Goal: Use online tool/utility: Utilize a website feature to perform a specific function

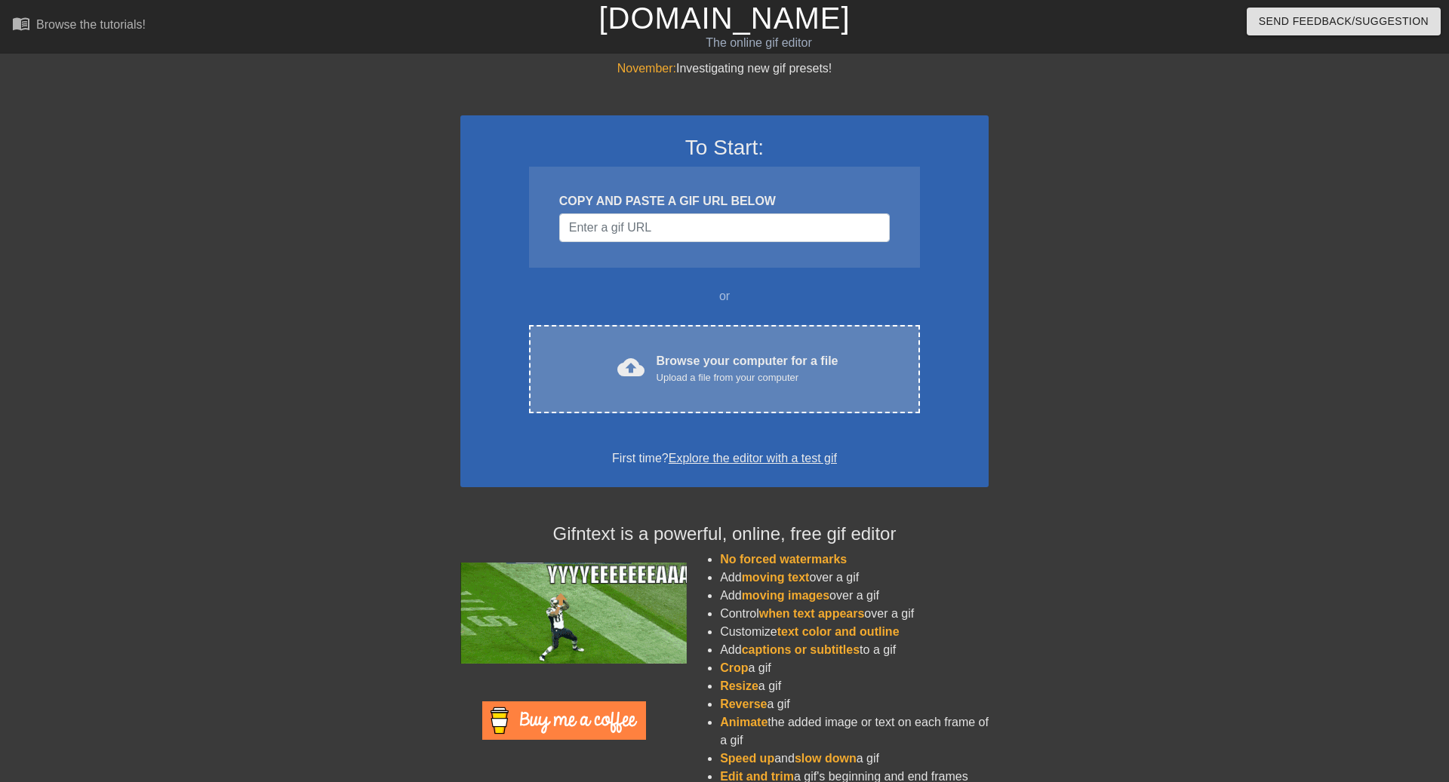
click at [767, 336] on div "cloud_upload Browse your computer for a file Upload a file from your computer C…" at bounding box center [724, 369] width 391 height 88
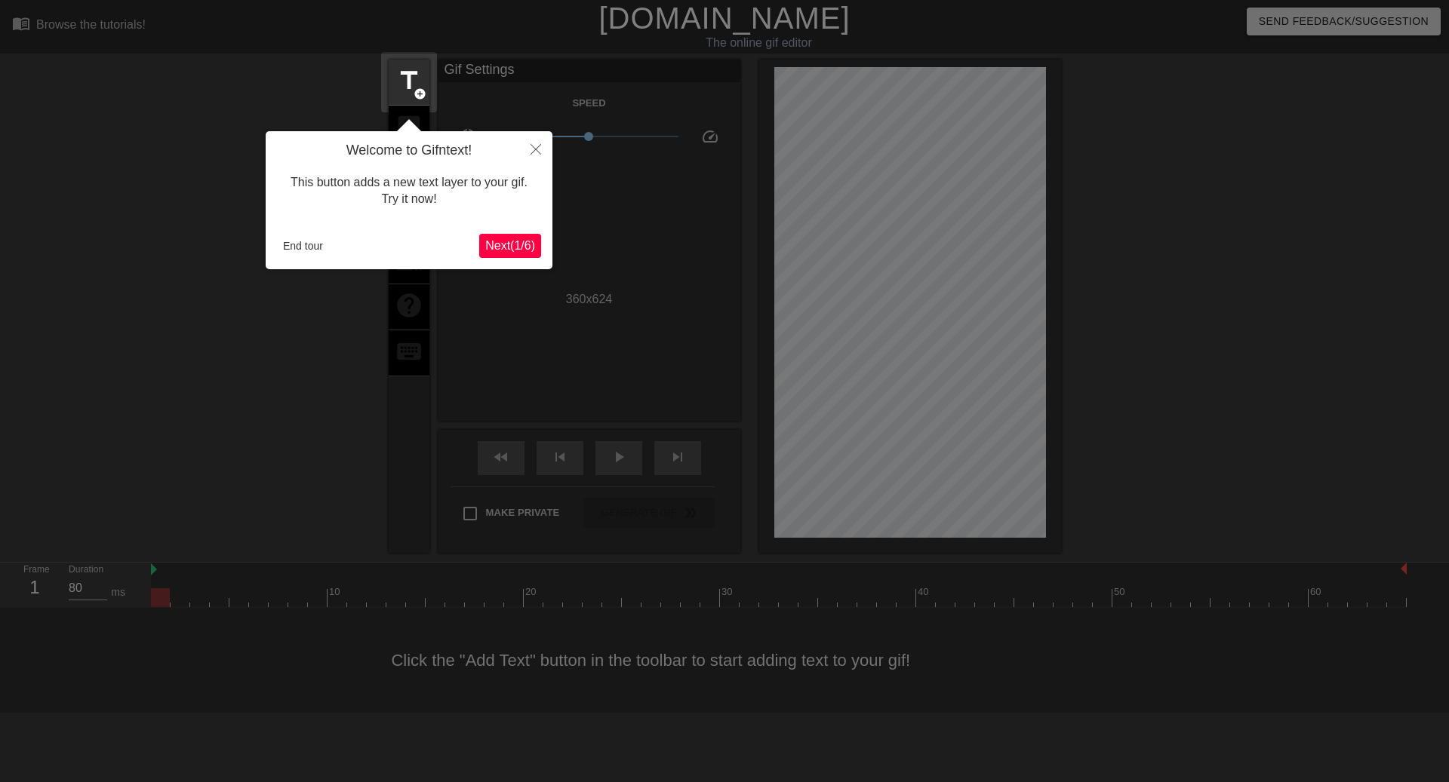
click at [486, 247] on span "Next ( 1 / 6 )" at bounding box center [510, 245] width 50 height 13
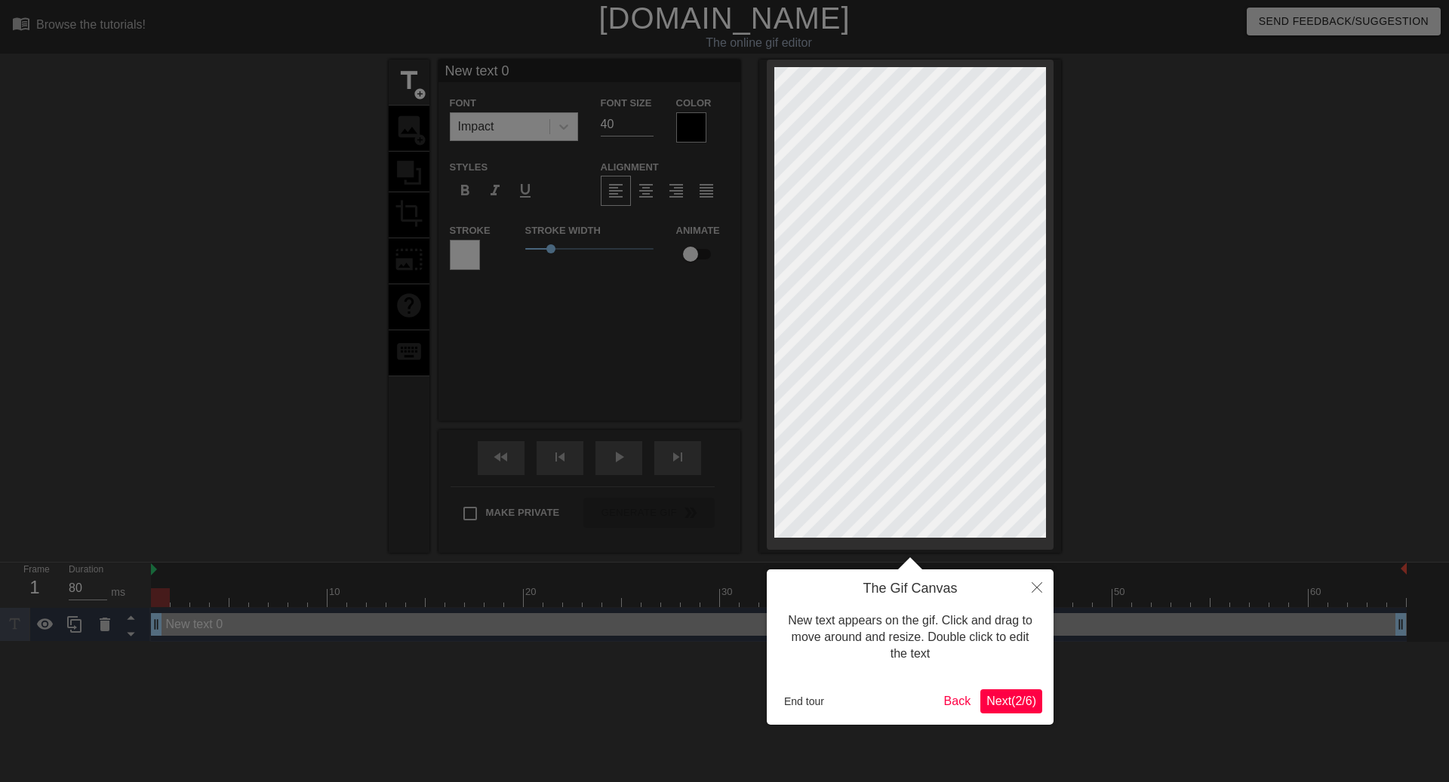
click at [999, 715] on div "The Gif Canvas New text appears on the gif. Click and drag to move around and r…" at bounding box center [910, 647] width 287 height 155
click at [1002, 706] on span "Next ( 2 / 6 )" at bounding box center [1011, 701] width 50 height 13
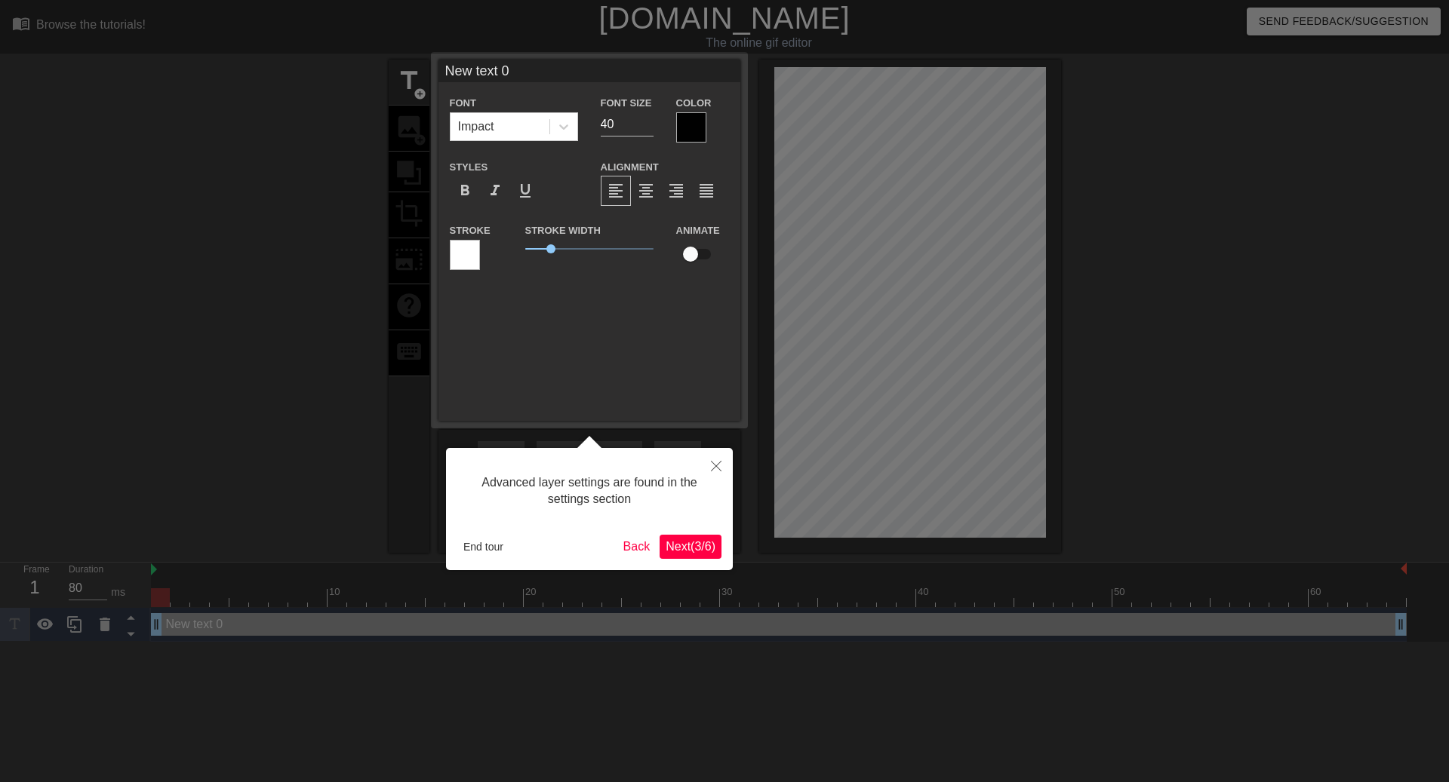
click at [724, 553] on div "Advanced layer settings are found in the settings section End tour Back Next ( …" at bounding box center [589, 509] width 287 height 122
click at [691, 543] on span "Next ( 3 / 6 )" at bounding box center [691, 546] width 50 height 13
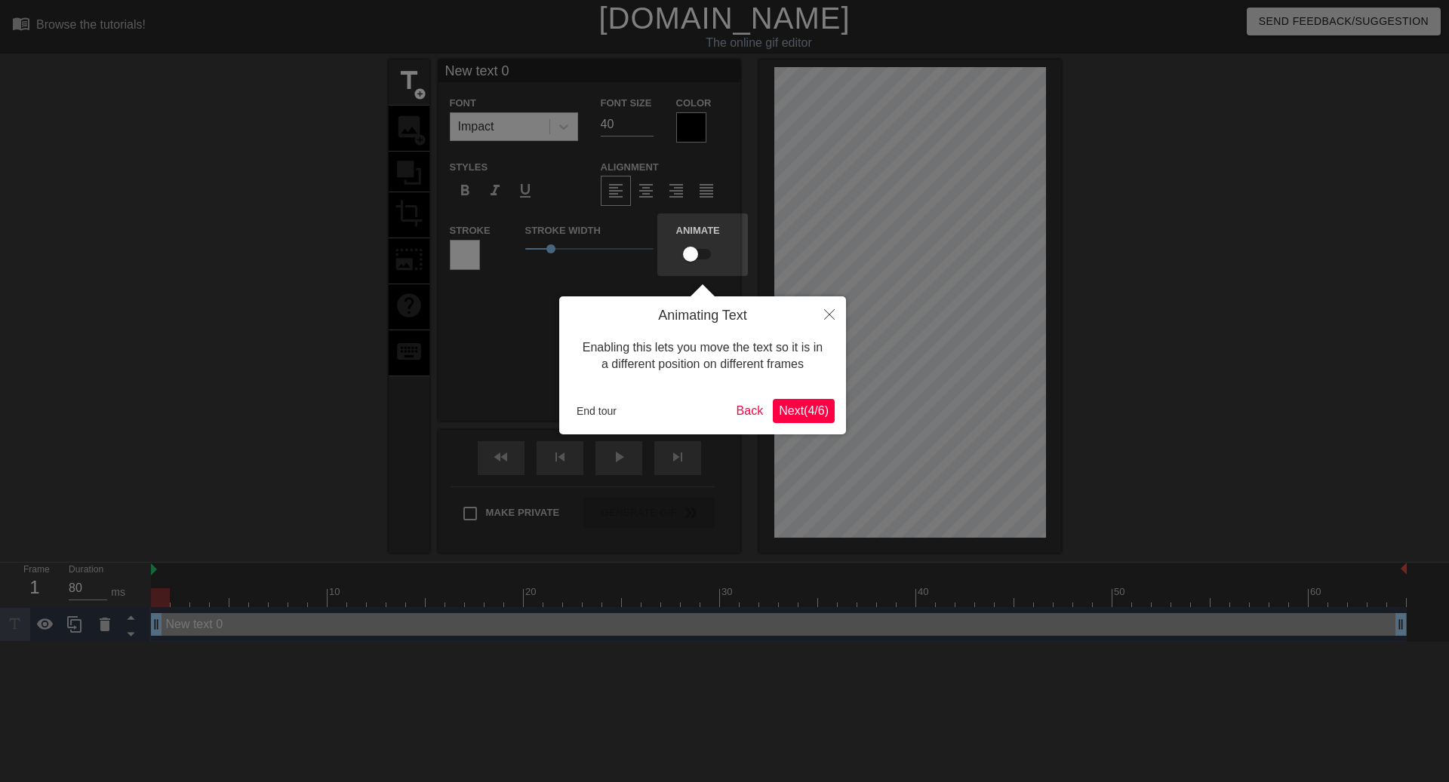
click at [773, 423] on button "Next ( 4 / 6 )" at bounding box center [804, 411] width 62 height 24
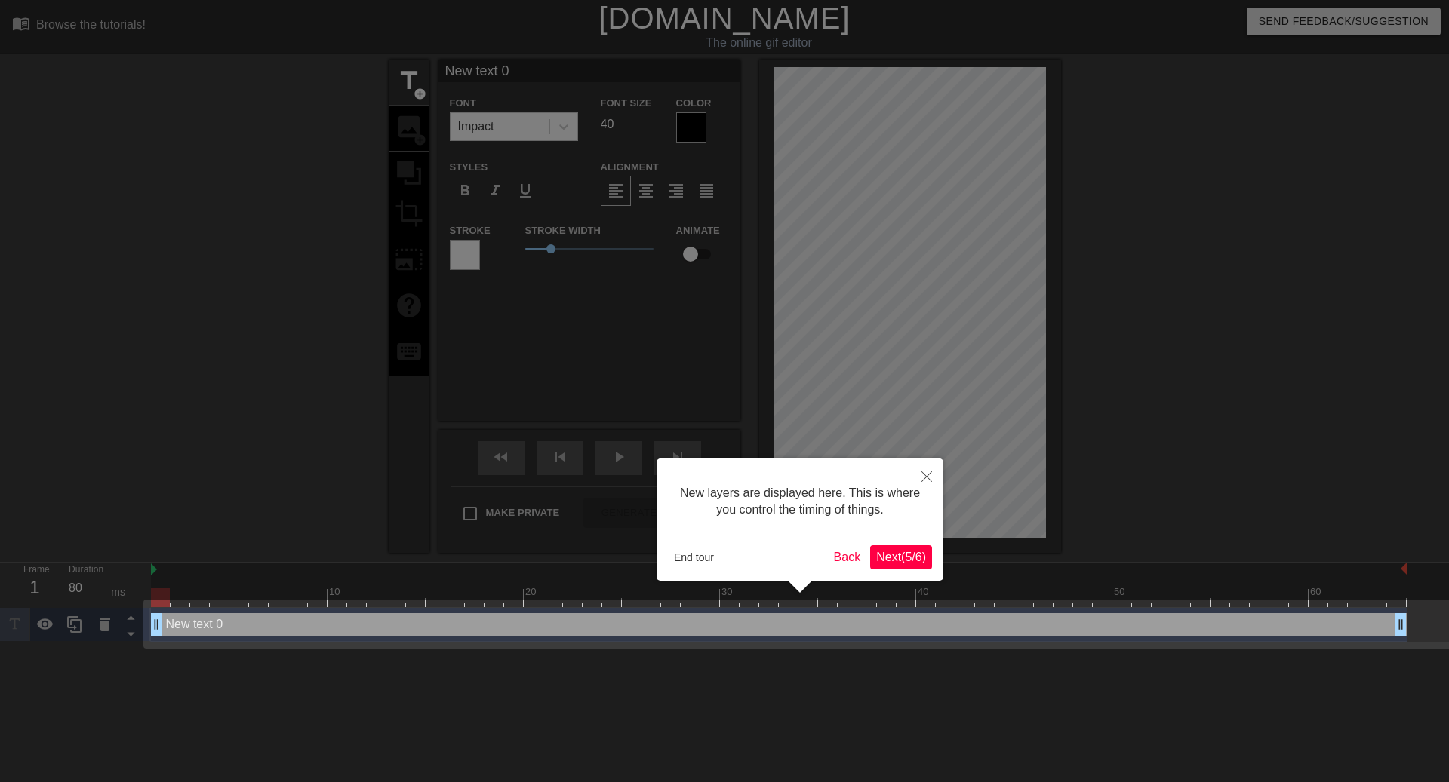
click at [883, 543] on div "New layers are displayed here. This is where you control the timing of things. …" at bounding box center [799, 520] width 287 height 122
click at [883, 555] on span "Next ( 5 / 6 )" at bounding box center [901, 557] width 50 height 13
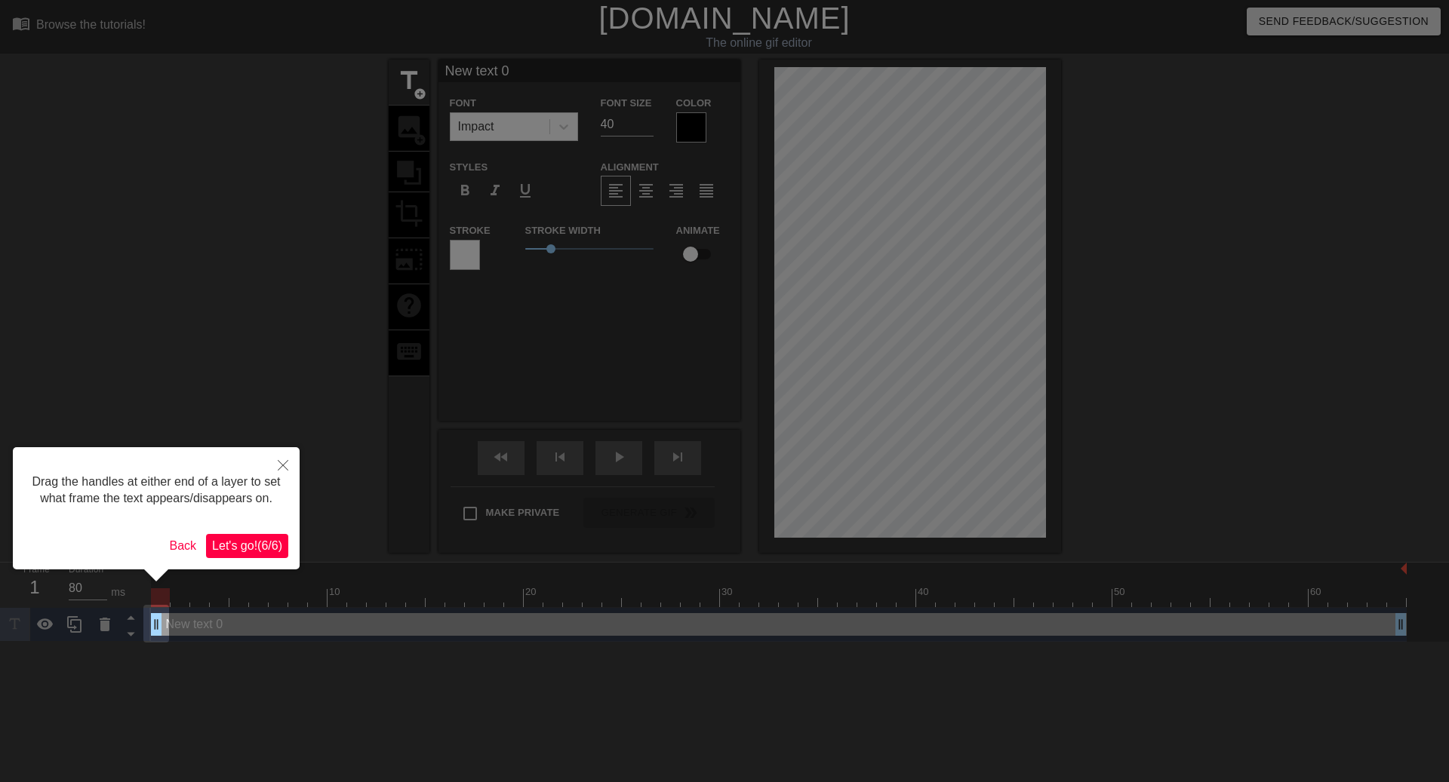
click at [263, 544] on div "Drag the handles at either end of a layer to set what frame the text appears/di…" at bounding box center [156, 508] width 287 height 122
click at [249, 552] on span "Let's go! ( 6 / 6 )" at bounding box center [247, 545] width 70 height 13
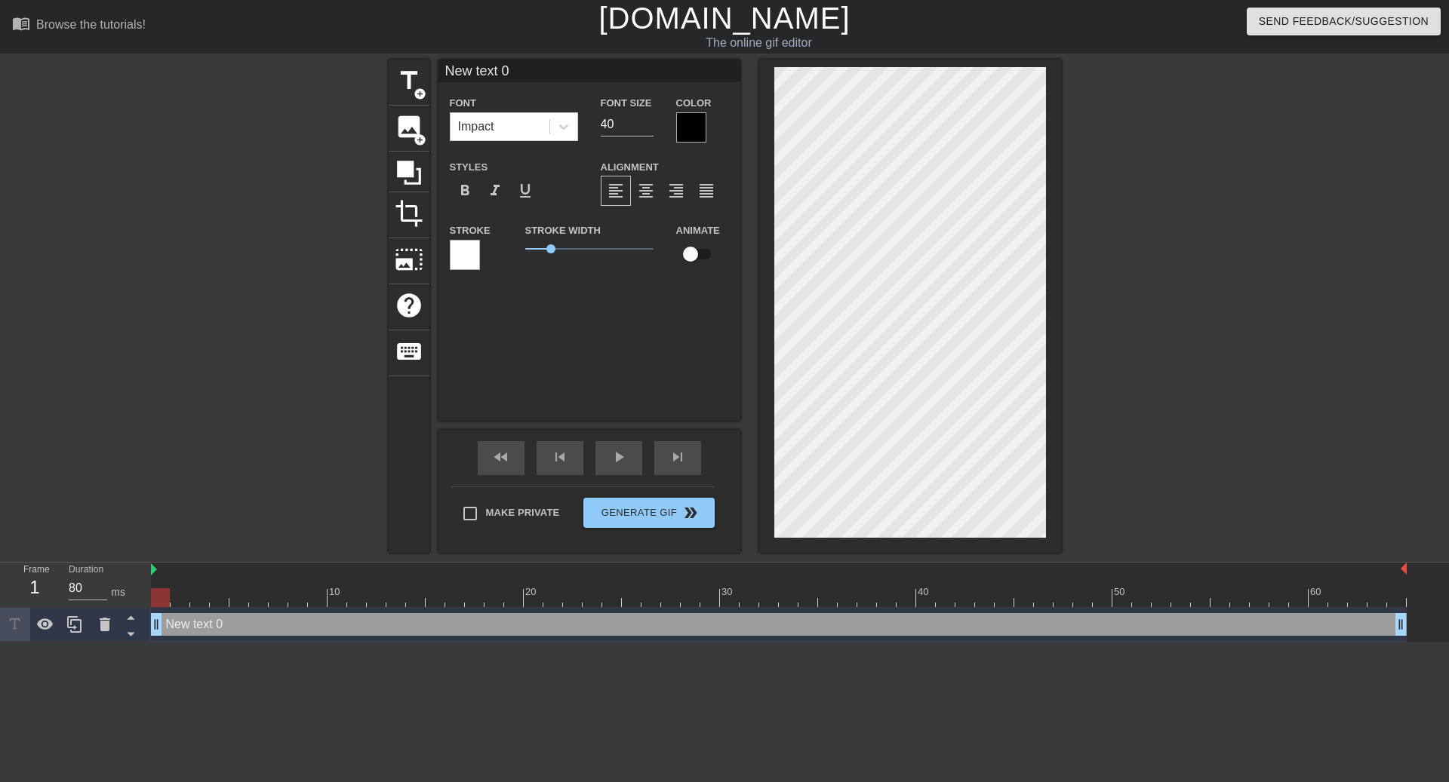
click at [177, 600] on div at bounding box center [779, 598] width 1256 height 19
click at [198, 598] on div at bounding box center [779, 598] width 1256 height 19
click at [213, 598] on div at bounding box center [779, 598] width 1256 height 19
click at [236, 598] on div at bounding box center [779, 598] width 1256 height 19
click at [257, 598] on div at bounding box center [779, 598] width 1256 height 19
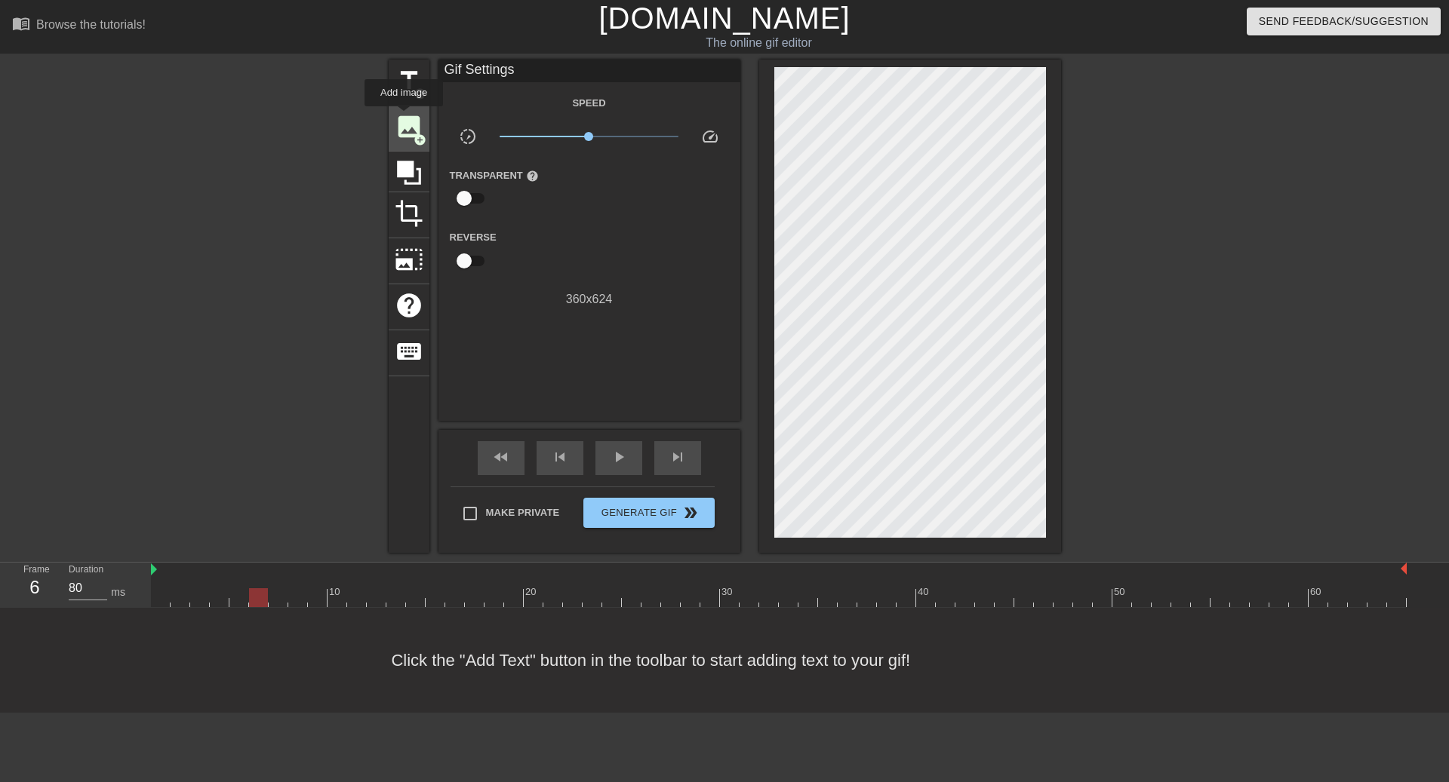
click at [405, 119] on span "image" at bounding box center [409, 126] width 29 height 29
click at [414, 136] on span "add_circle" at bounding box center [419, 140] width 13 height 13
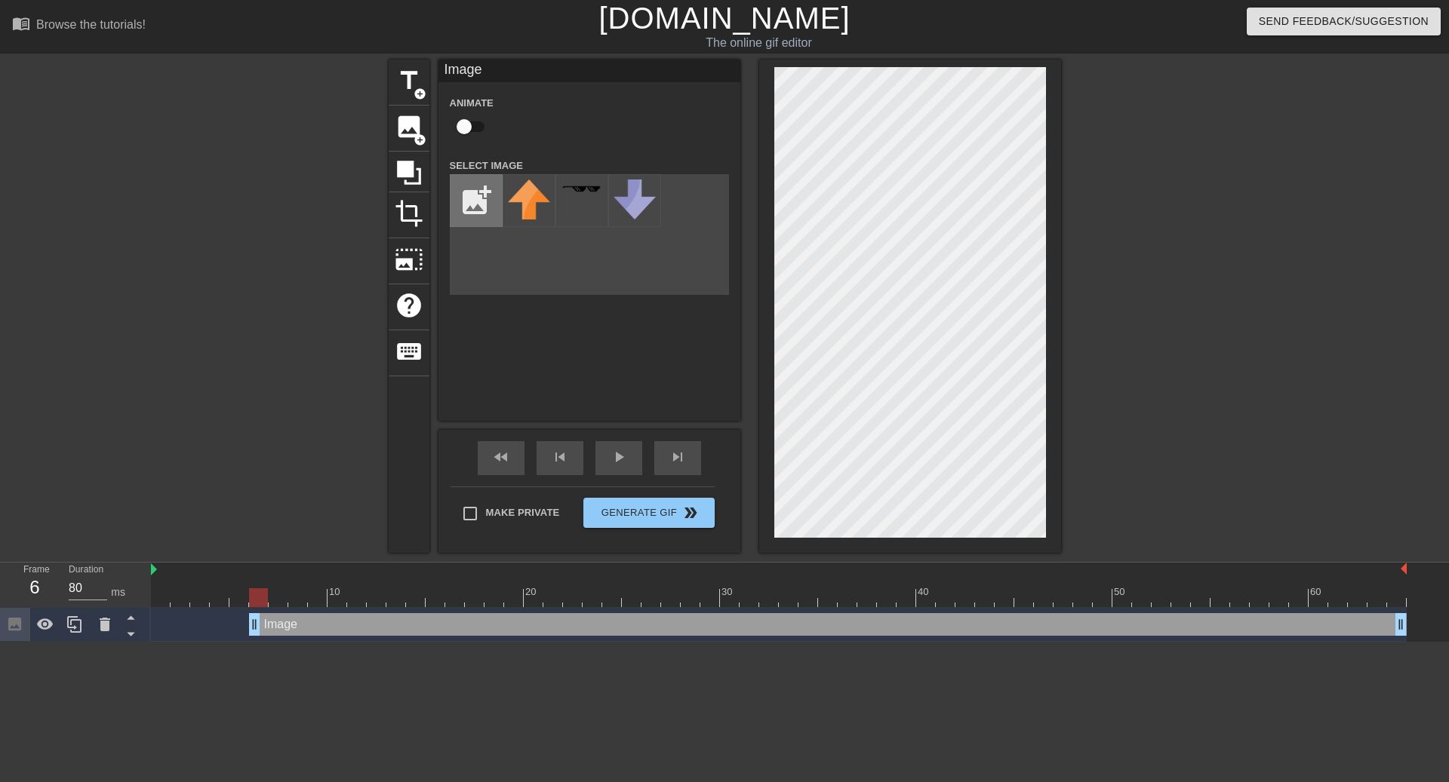
click at [484, 204] on input "file" at bounding box center [475, 200] width 51 height 51
click at [471, 210] on input "file" at bounding box center [475, 200] width 51 height 51
type input "C:\fakepath\rorynobg.png"
click at [517, 219] on img at bounding box center [529, 215] width 42 height 71
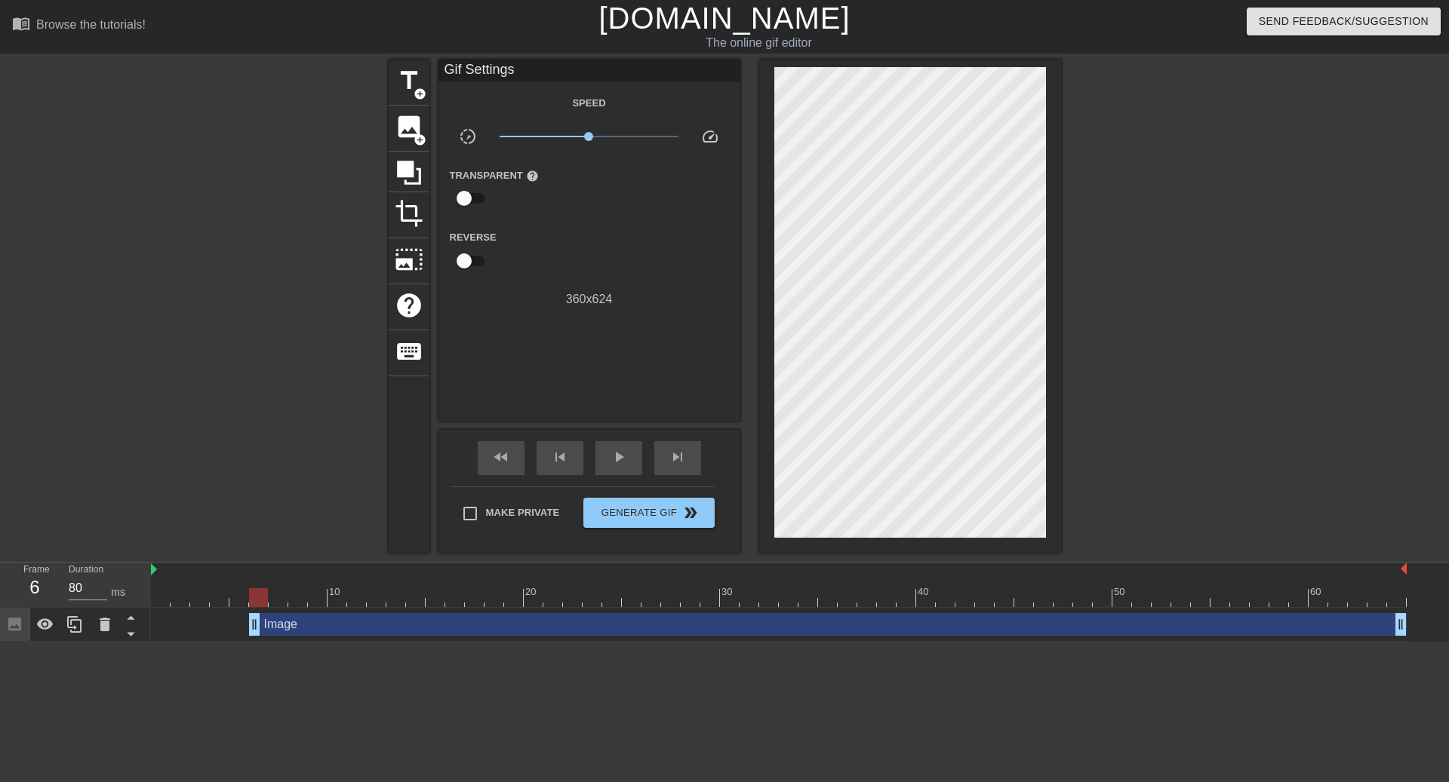
click at [1212, 210] on div at bounding box center [1192, 286] width 226 height 453
drag, startPoint x: 256, startPoint y: 629, endPoint x: 99, endPoint y: 630, distance: 156.9
click at [98, 630] on div "Frame 1 Duration 80 ms 10 20 30 40 50 60 Image drag_handle drag_handle" at bounding box center [724, 602] width 1449 height 79
click at [419, 142] on span "add_circle" at bounding box center [419, 140] width 13 height 13
click at [202, 632] on div "Image drag_handle drag_handle" at bounding box center [779, 624] width 1256 height 23
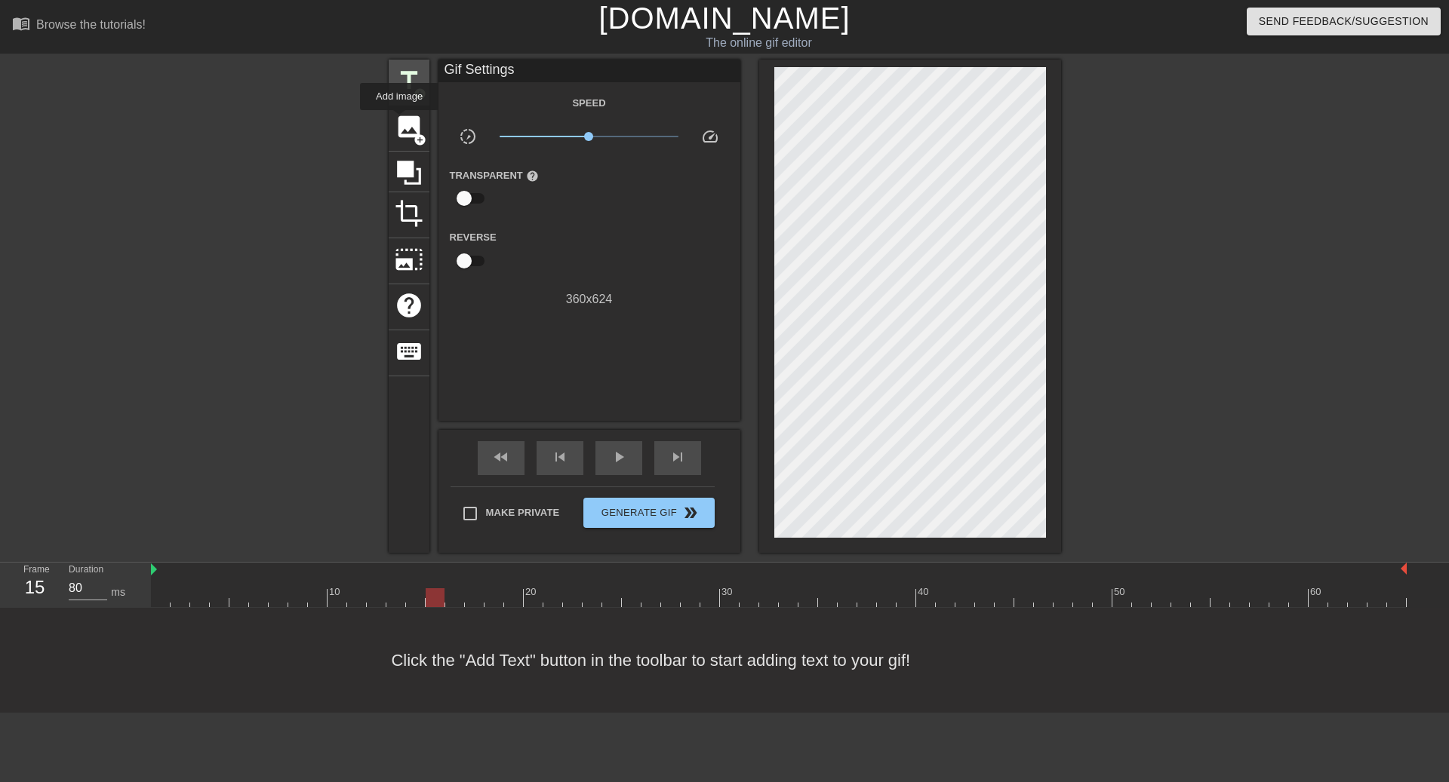
click at [404, 103] on div "title add_circle" at bounding box center [409, 83] width 41 height 46
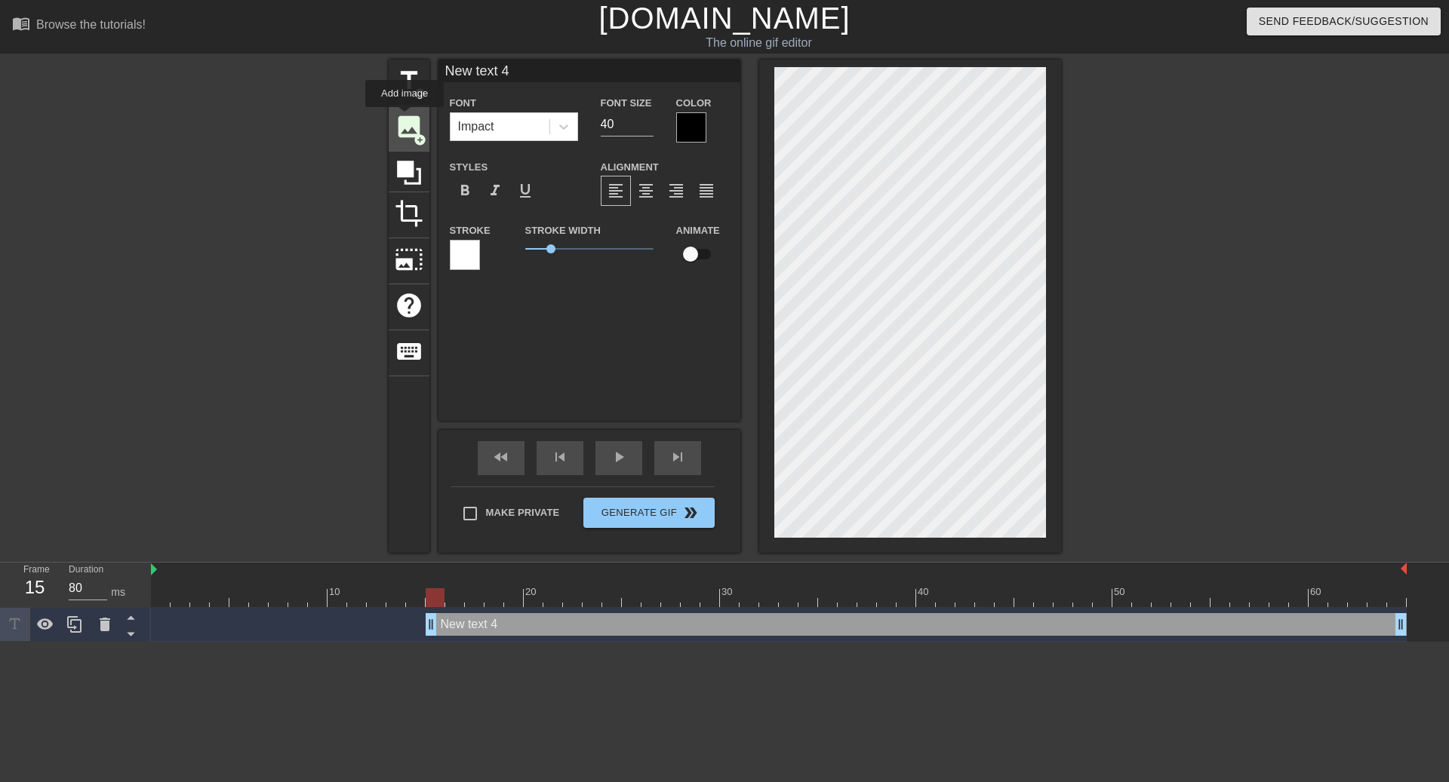
click at [405, 118] on span "image" at bounding box center [409, 126] width 29 height 29
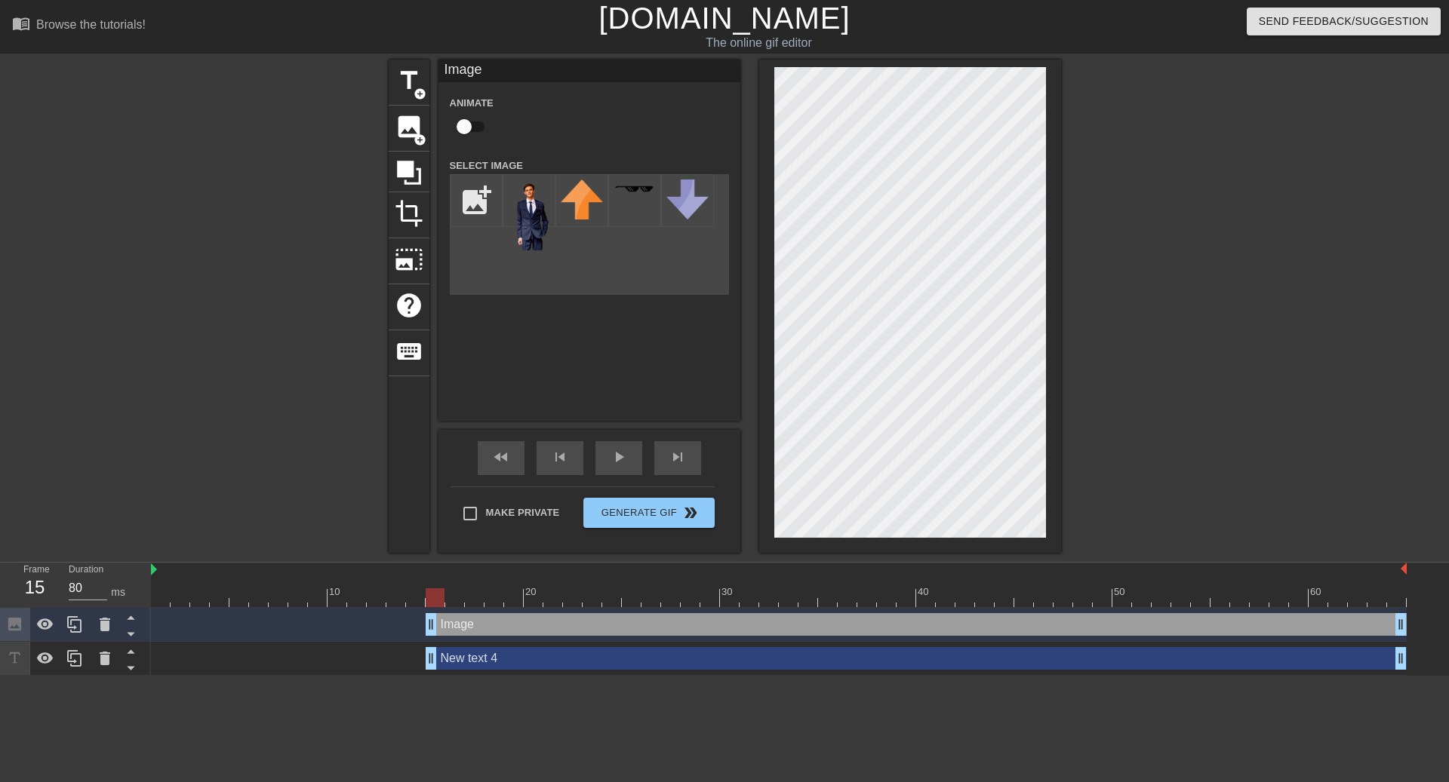
click at [461, 658] on div "New text 4 drag_handle drag_handle" at bounding box center [916, 658] width 981 height 23
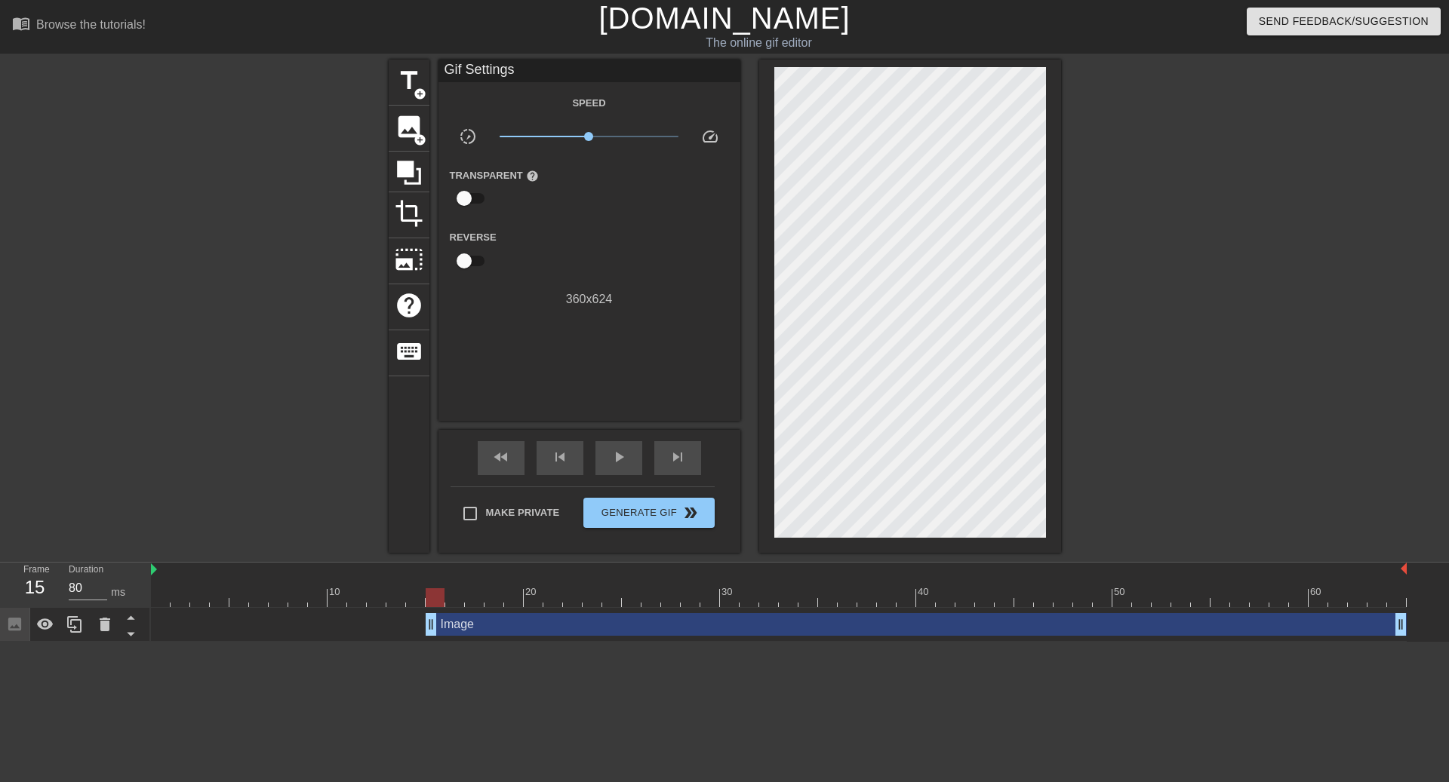
click at [460, 619] on div "Image drag_handle drag_handle" at bounding box center [916, 624] width 981 height 23
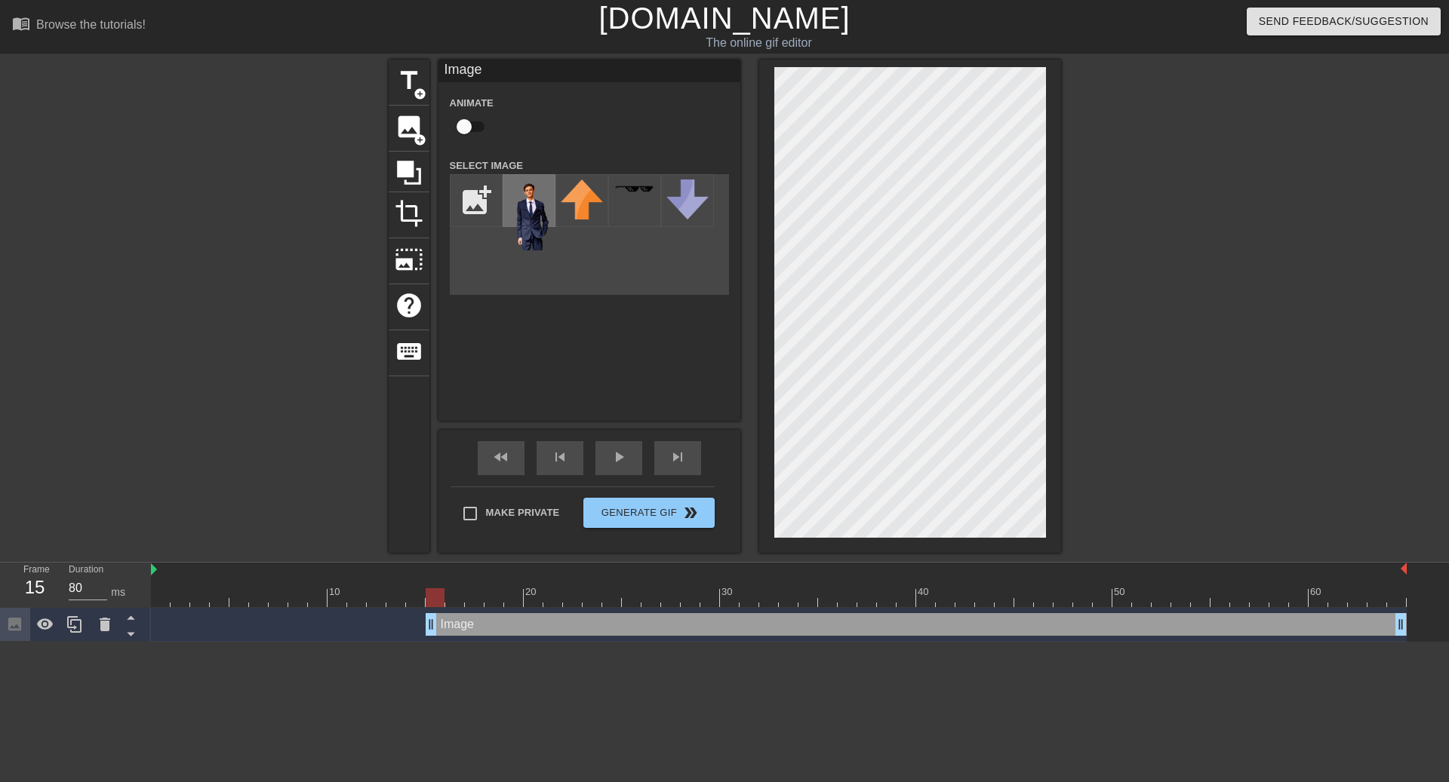
click at [514, 220] on img at bounding box center [529, 215] width 42 height 71
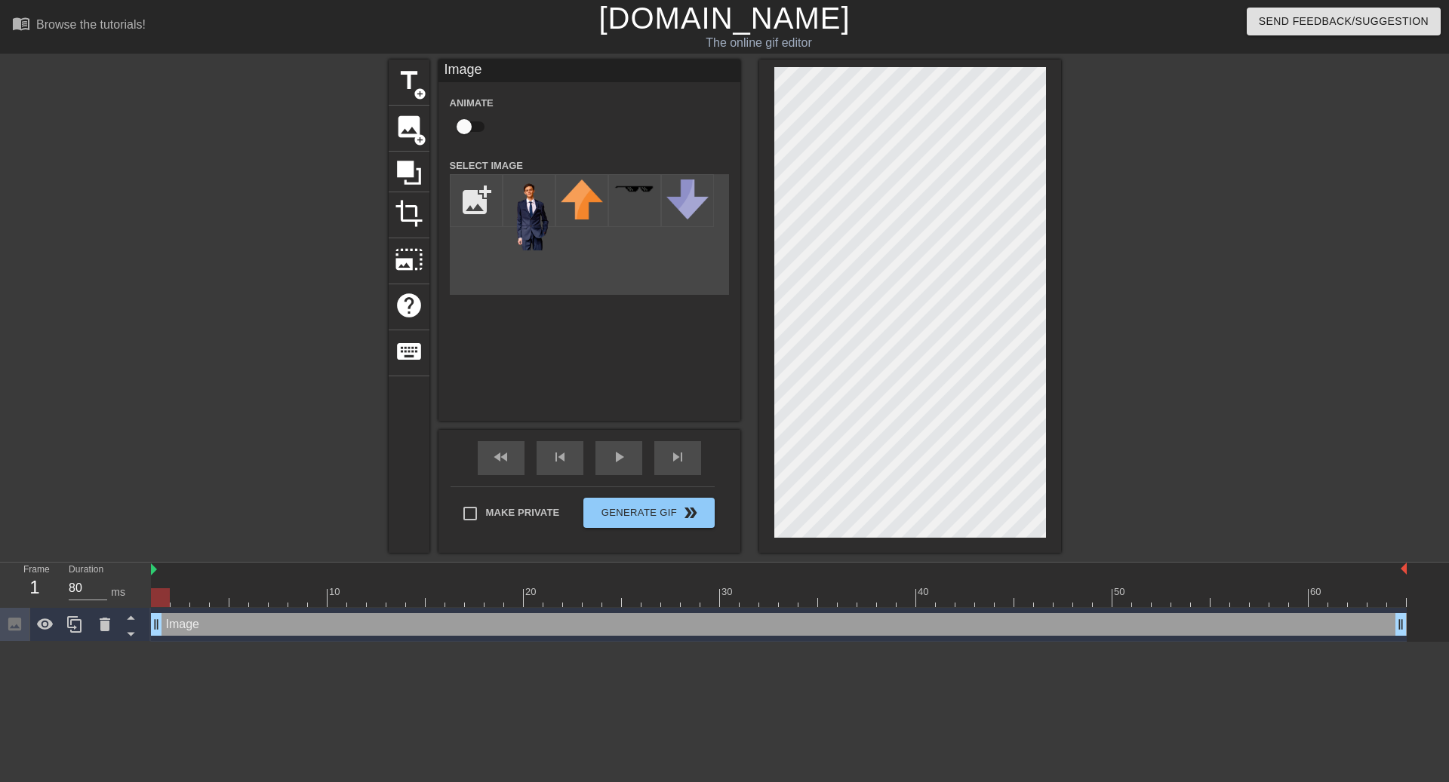
drag, startPoint x: 427, startPoint y: 623, endPoint x: 12, endPoint y: 631, distance: 415.1
click at [12, 631] on div "Frame 1 Duration 80 ms 10 20 30 40 50 60 Image drag_handle drag_handle" at bounding box center [724, 602] width 1449 height 79
click at [173, 595] on div at bounding box center [779, 598] width 1256 height 19
click at [552, 629] on div "Image drag_handle drag_handle" at bounding box center [779, 624] width 1256 height 23
drag, startPoint x: 550, startPoint y: 629, endPoint x: 597, endPoint y: 627, distance: 46.8
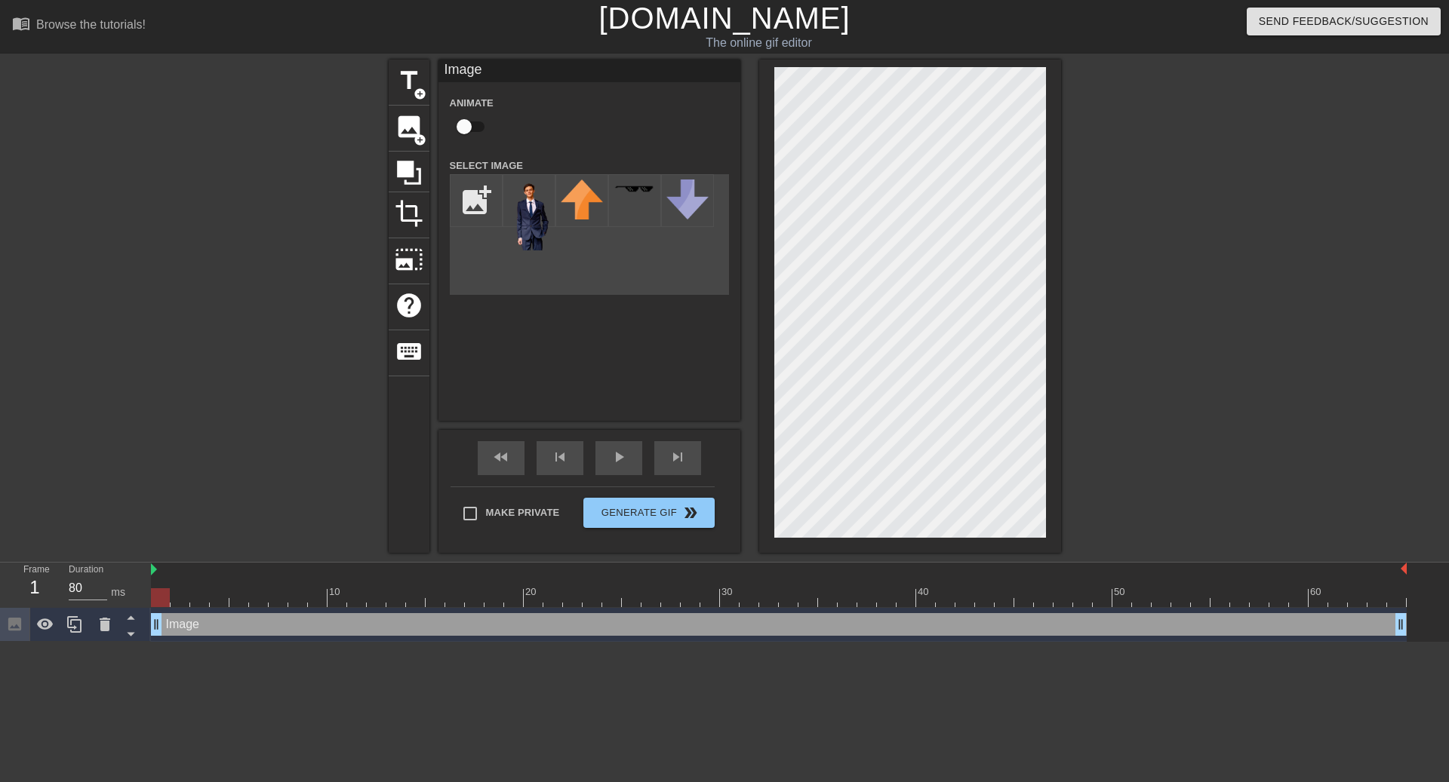
click at [597, 627] on div "Image drag_handle drag_handle" at bounding box center [779, 624] width 1256 height 23
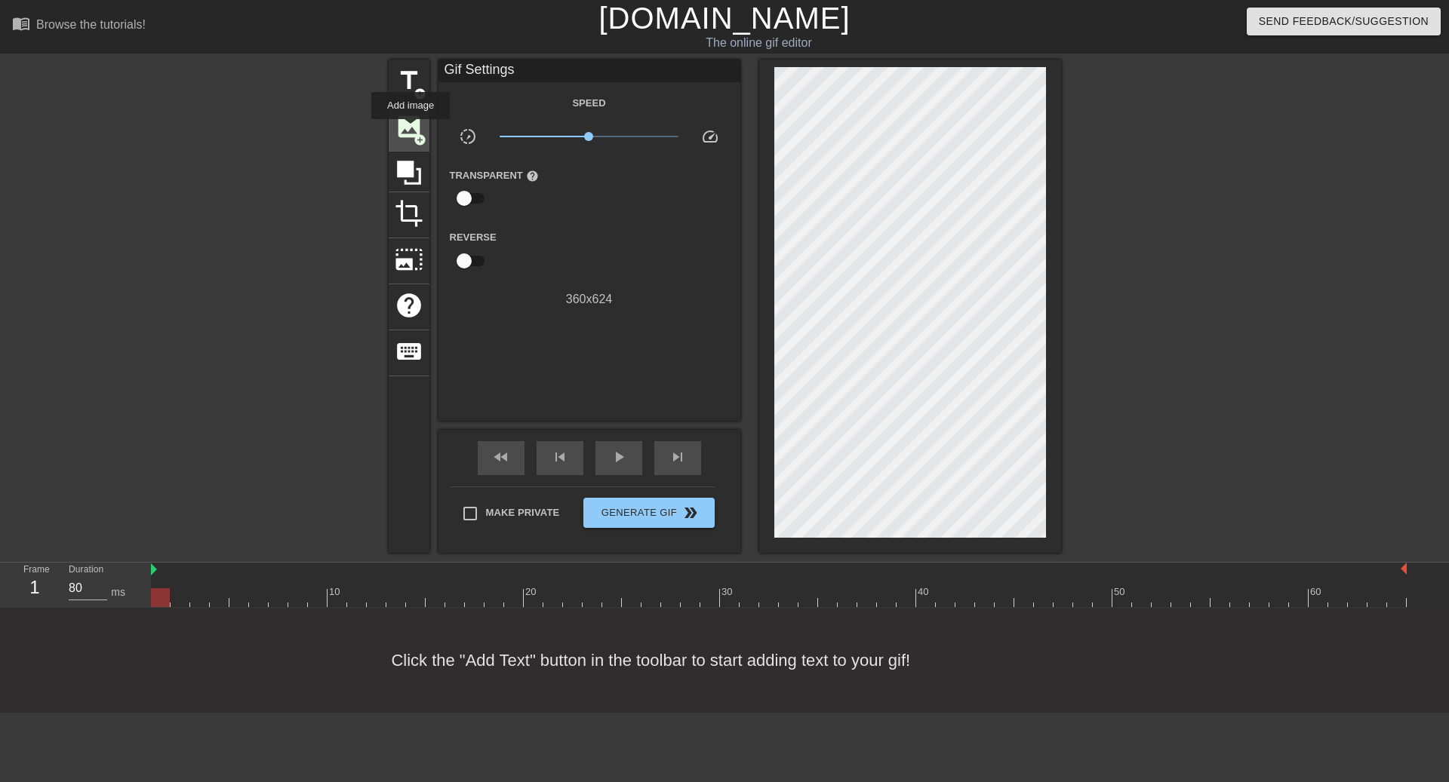
click at [411, 130] on span "image" at bounding box center [409, 126] width 29 height 29
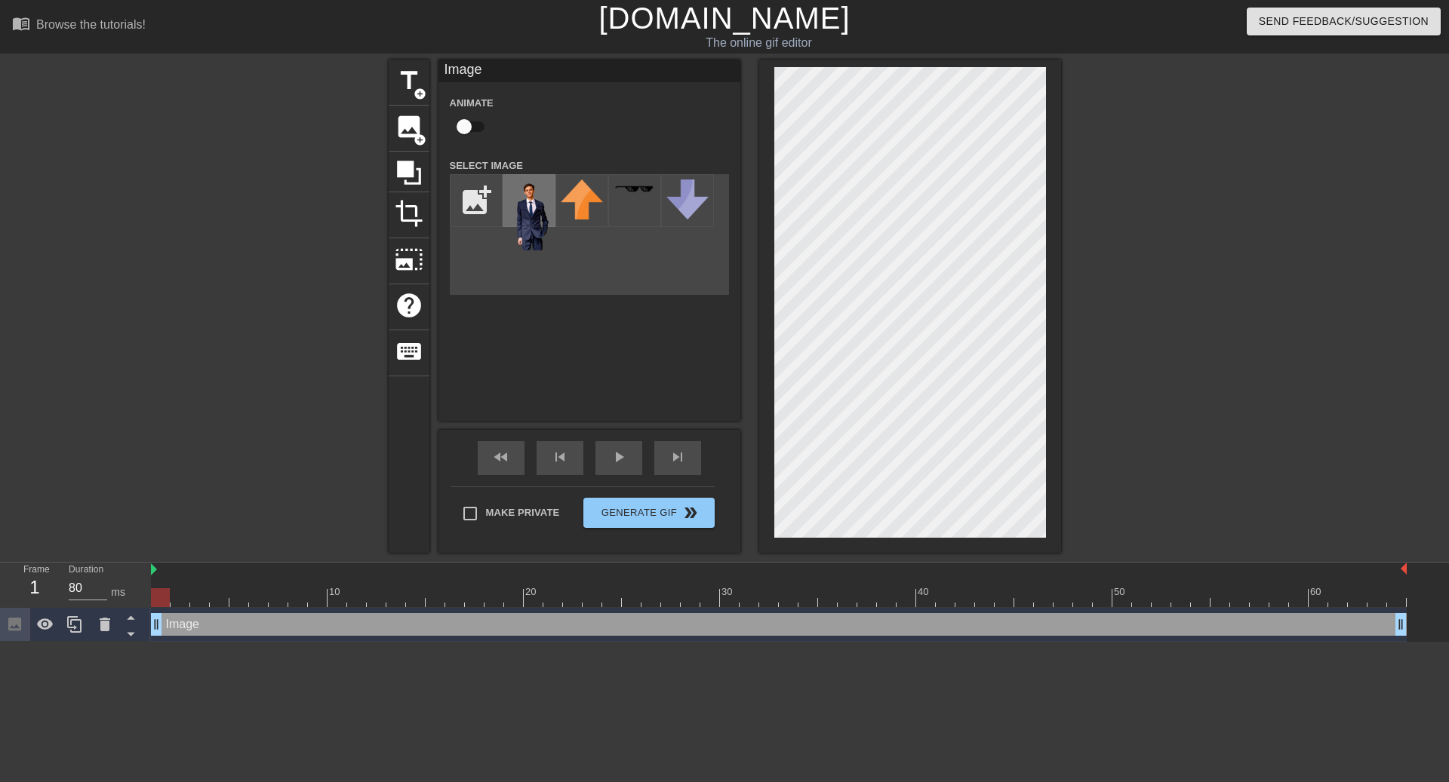
click at [524, 207] on img at bounding box center [529, 215] width 42 height 71
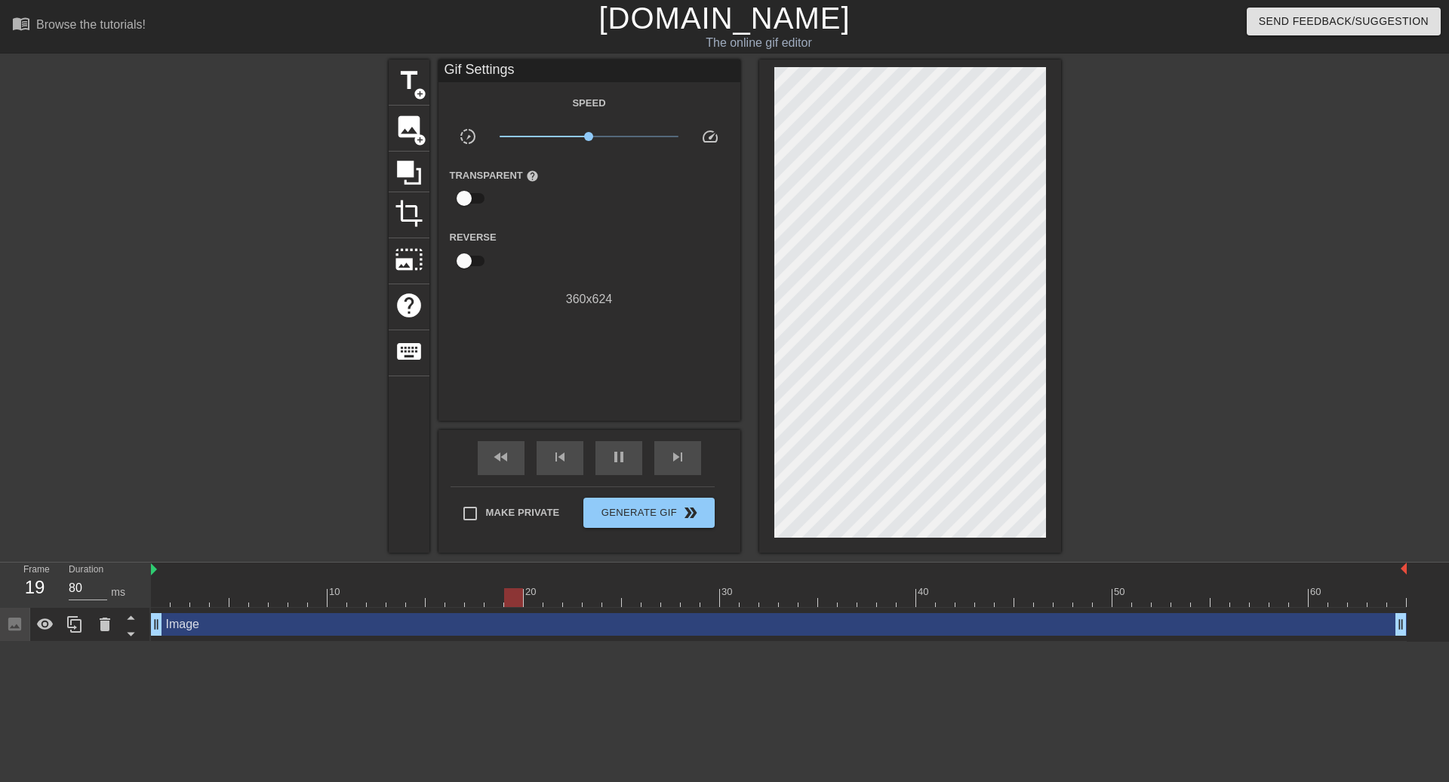
click at [1145, 251] on div at bounding box center [1192, 286] width 226 height 453
click at [177, 624] on div "Image drag_handle drag_handle" at bounding box center [779, 624] width 1256 height 23
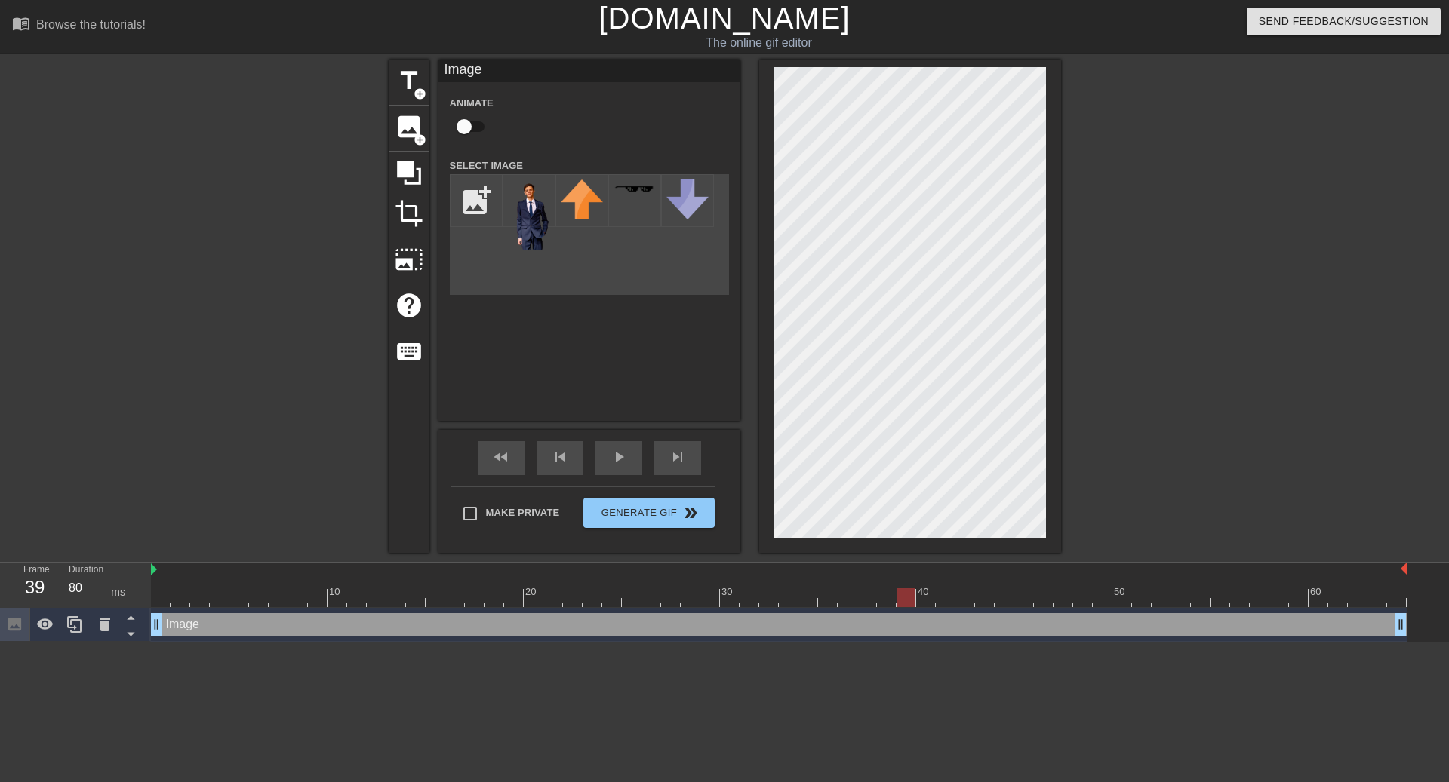
click at [879, 607] on div "10 20 30 40 50 60" at bounding box center [779, 585] width 1256 height 45
click at [863, 590] on div at bounding box center [779, 598] width 1256 height 19
click at [465, 126] on input "checkbox" at bounding box center [464, 126] width 86 height 29
checkbox input "true"
click at [189, 601] on div at bounding box center [779, 598] width 1256 height 19
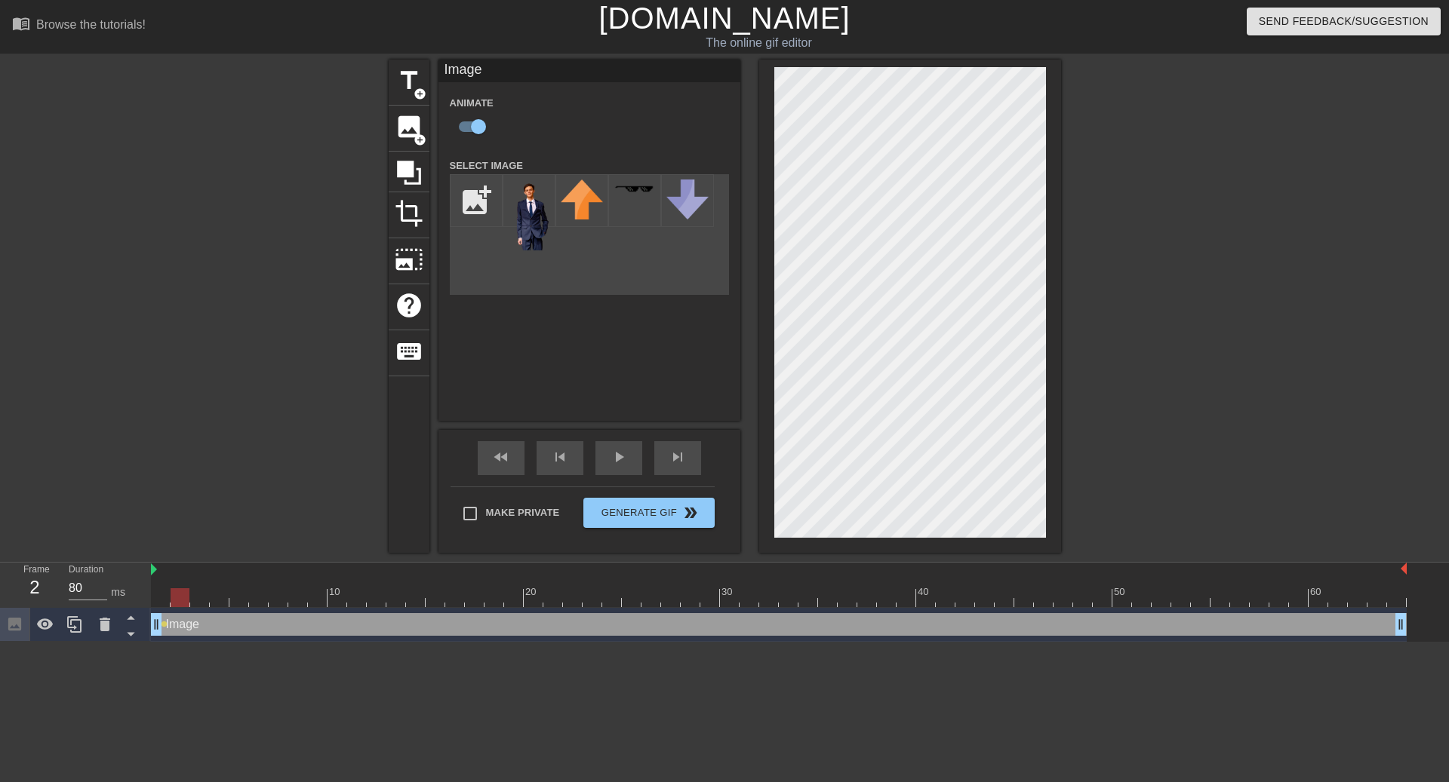
click at [179, 601] on div at bounding box center [180, 598] width 19 height 19
click at [169, 601] on div at bounding box center [779, 598] width 1256 height 19
click at [181, 607] on div at bounding box center [779, 598] width 1256 height 19
drag, startPoint x: 158, startPoint y: 601, endPoint x: 88, endPoint y: 559, distance: 81.5
click at [158, 601] on div at bounding box center [779, 598] width 1256 height 19
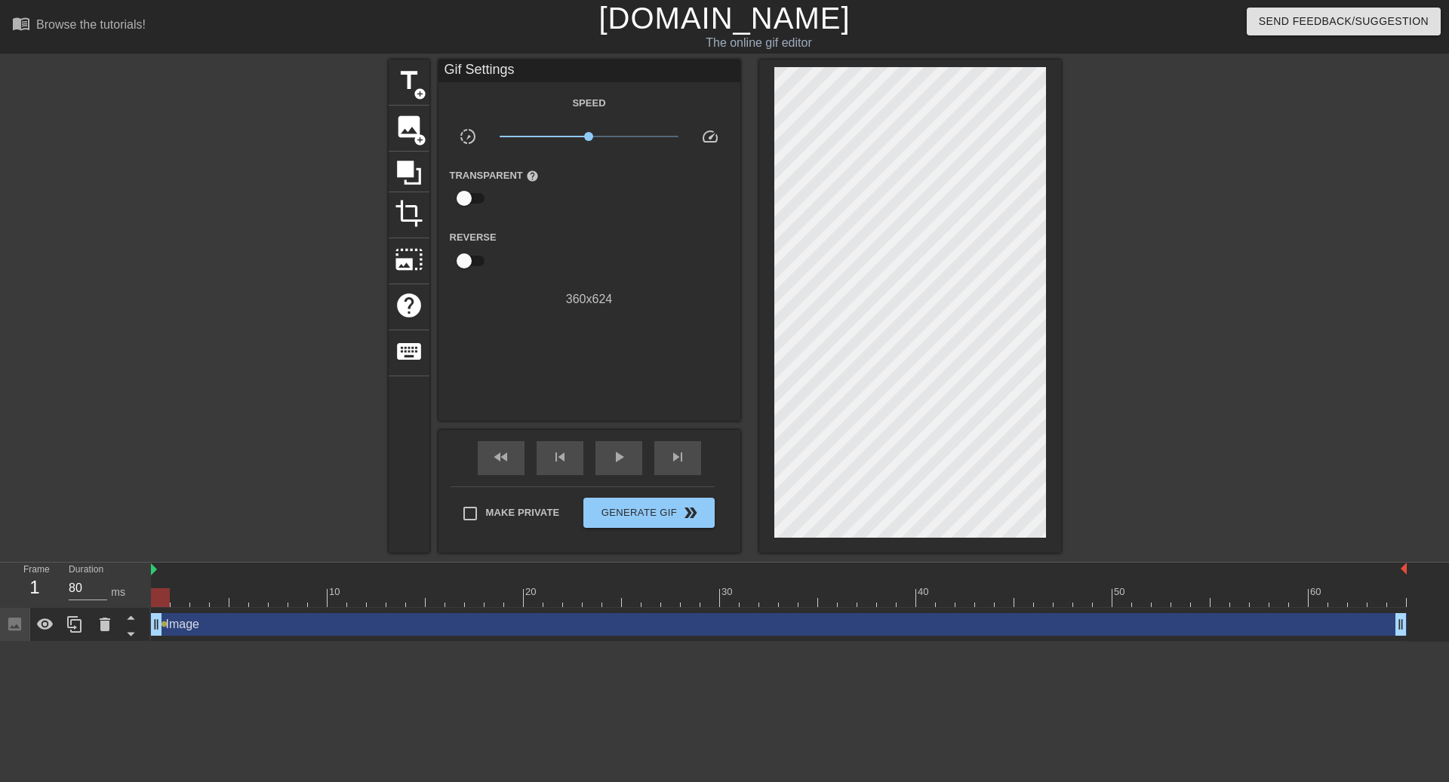
click at [184, 607] on div "10 20 30 40 50 60" at bounding box center [779, 585] width 1256 height 45
click at [171, 599] on div at bounding box center [779, 598] width 1256 height 19
click at [197, 618] on div "Image drag_handle drag_handle" at bounding box center [779, 624] width 1256 height 23
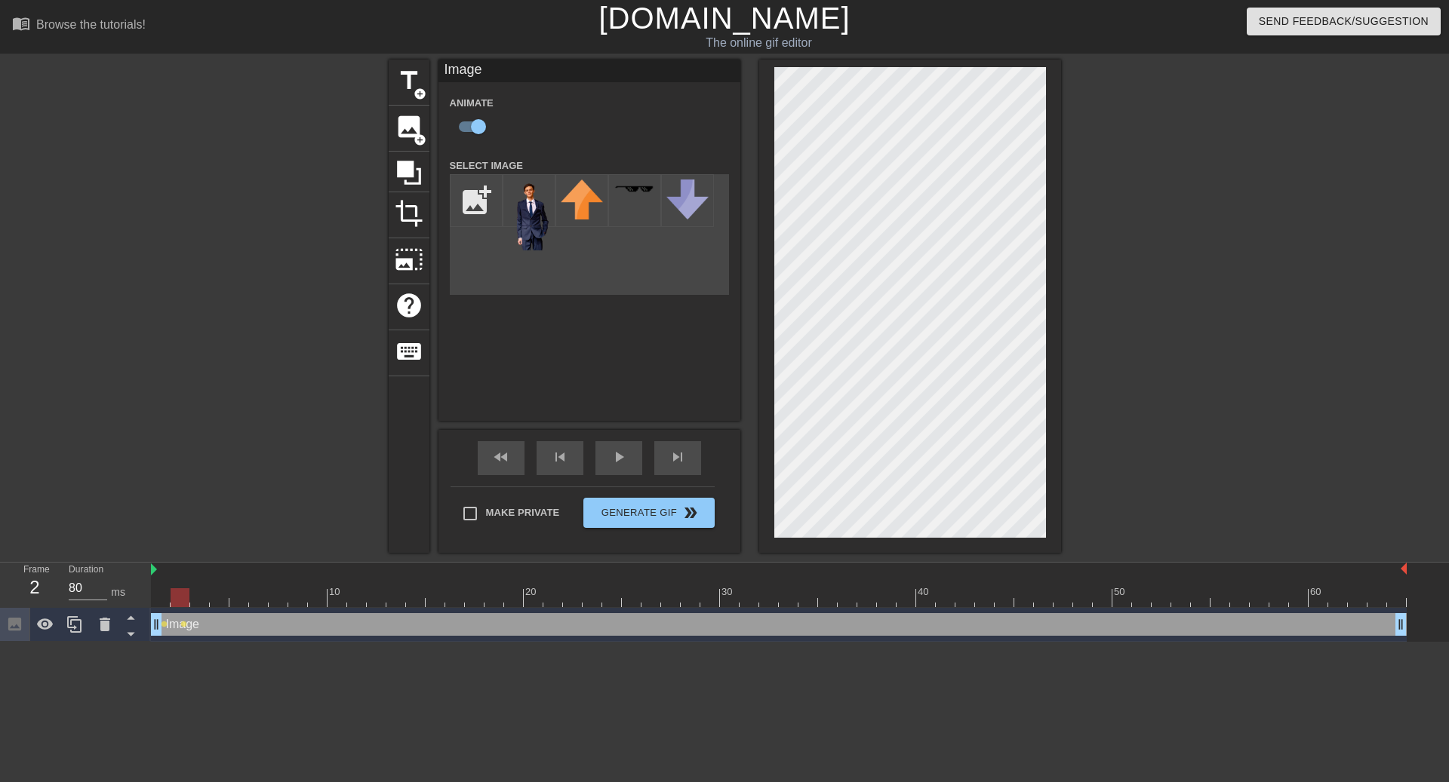
click at [195, 603] on div at bounding box center [779, 598] width 1256 height 19
click at [501, 629] on div "Image drag_handle drag_handle" at bounding box center [779, 624] width 1256 height 23
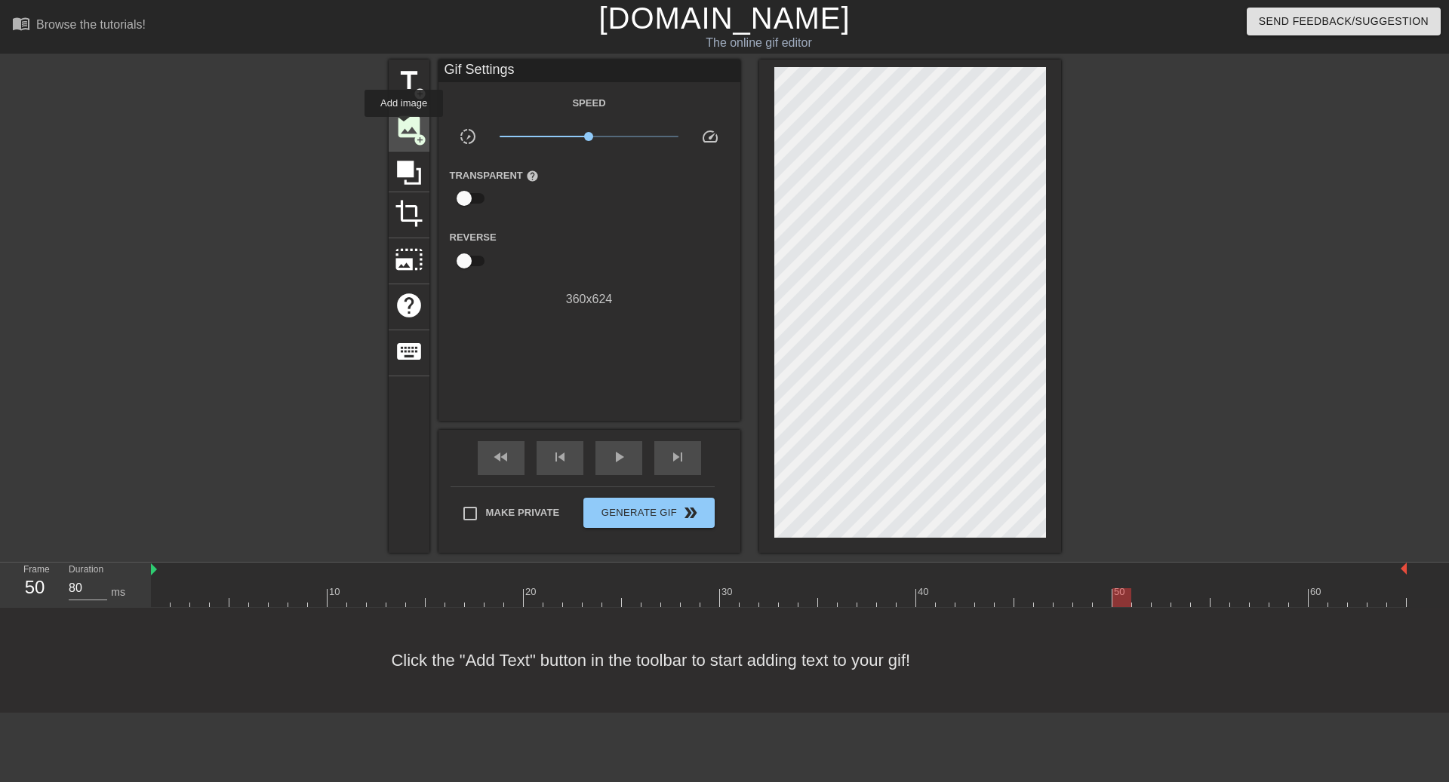
click at [404, 130] on span "image" at bounding box center [409, 126] width 29 height 29
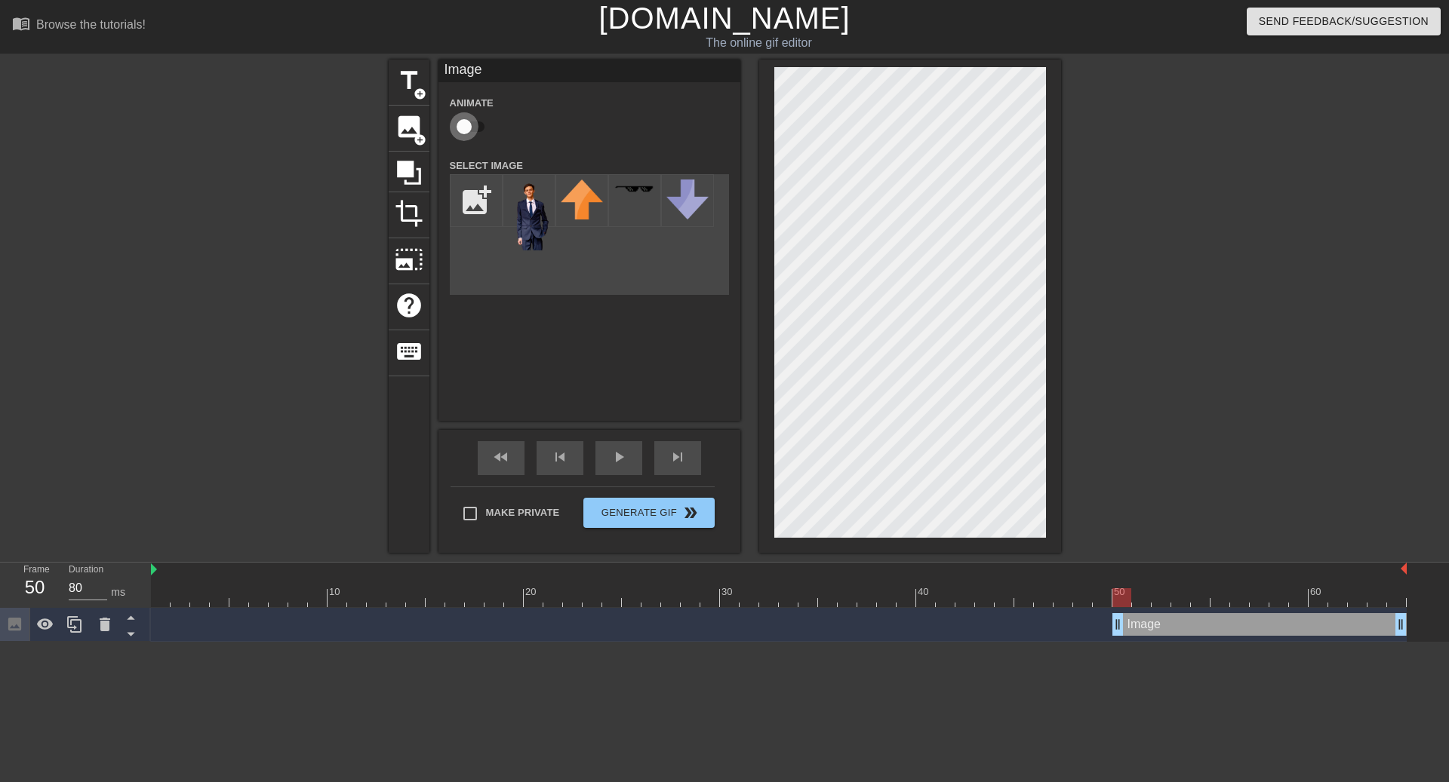
click at [478, 133] on input "checkbox" at bounding box center [464, 126] width 86 height 29
checkbox input "true"
click at [508, 202] on img at bounding box center [529, 215] width 42 height 71
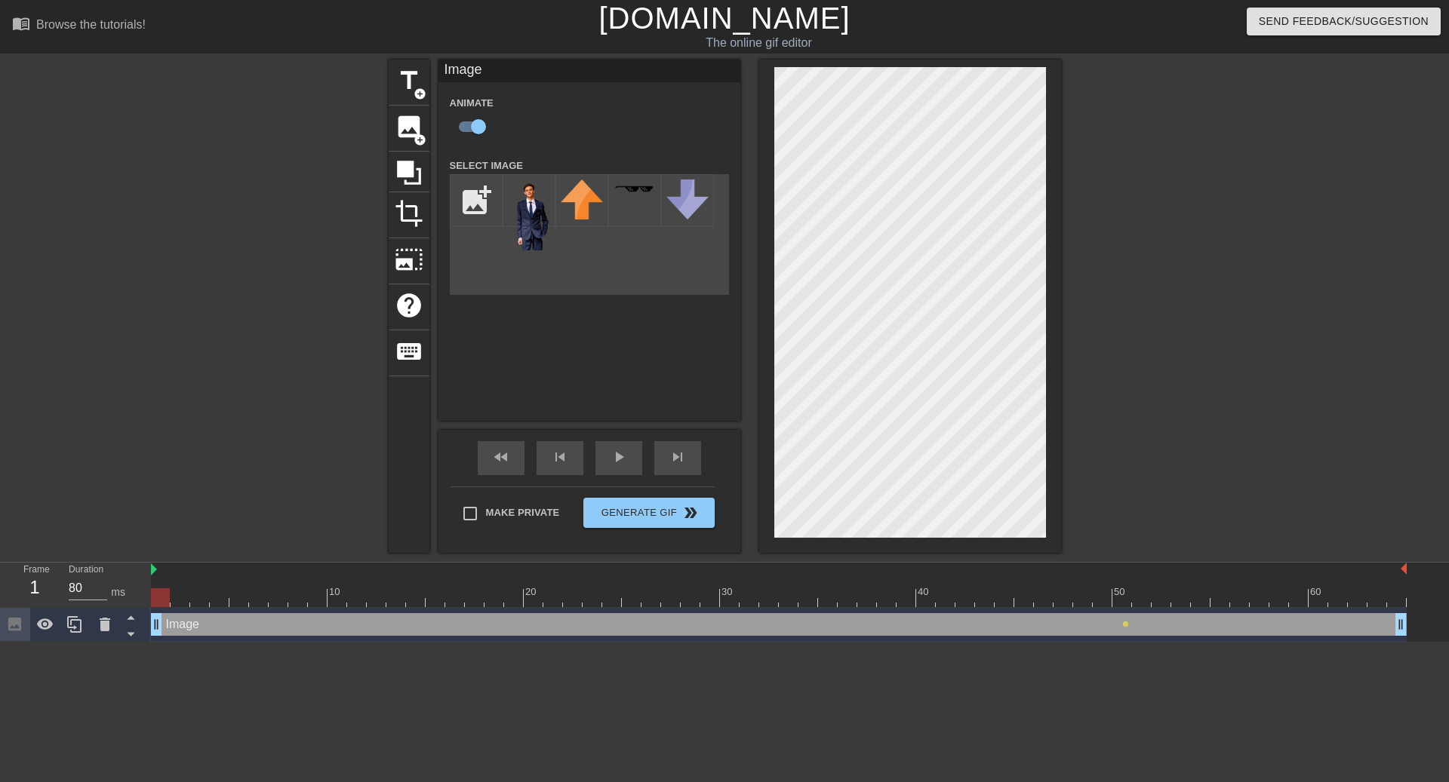
drag, startPoint x: 1120, startPoint y: 617, endPoint x: 137, endPoint y: 604, distance: 983.3
click at [137, 604] on div "Frame 1 Duration 80 ms 10 20 30 40 50 60 Image drag_handle drag_handle lens" at bounding box center [724, 602] width 1449 height 79
click at [528, 510] on span "Make Private" at bounding box center [523, 513] width 74 height 15
click at [486, 510] on input "Make Private" at bounding box center [470, 514] width 32 height 32
checkbox input "true"
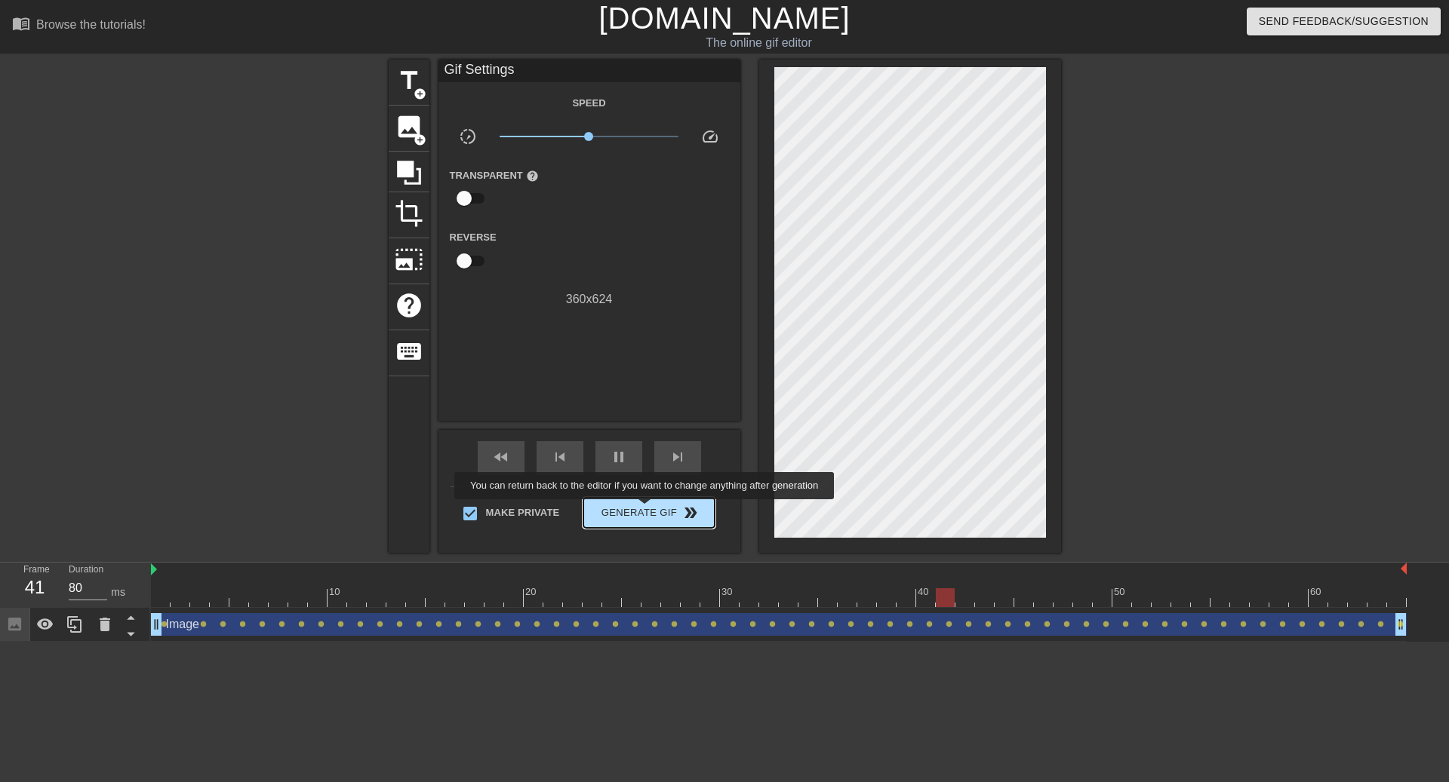
click at [658, 510] on span "Generate Gif double_arrow" at bounding box center [648, 513] width 118 height 18
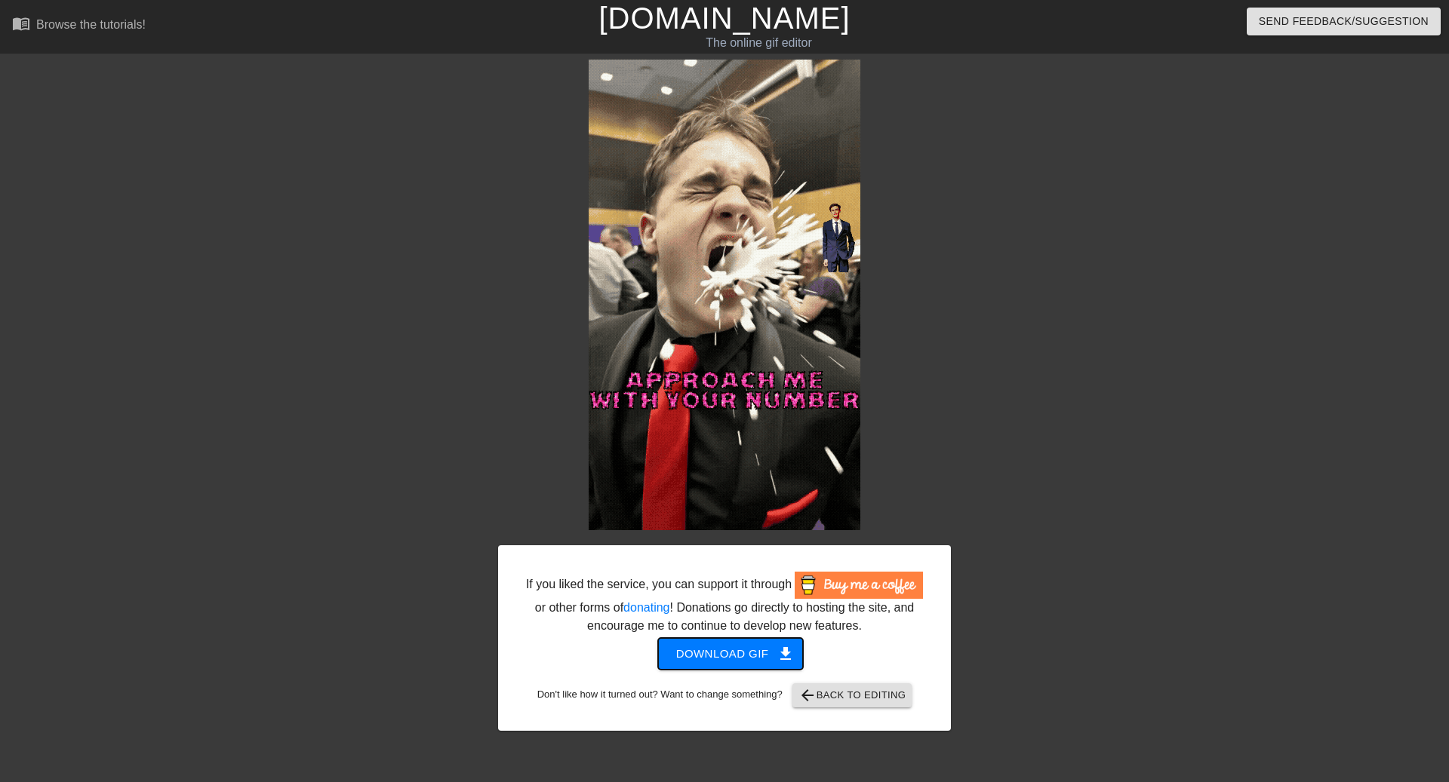
click at [712, 664] on span "Download gif get_app" at bounding box center [730, 654] width 109 height 20
